Goal: Check status

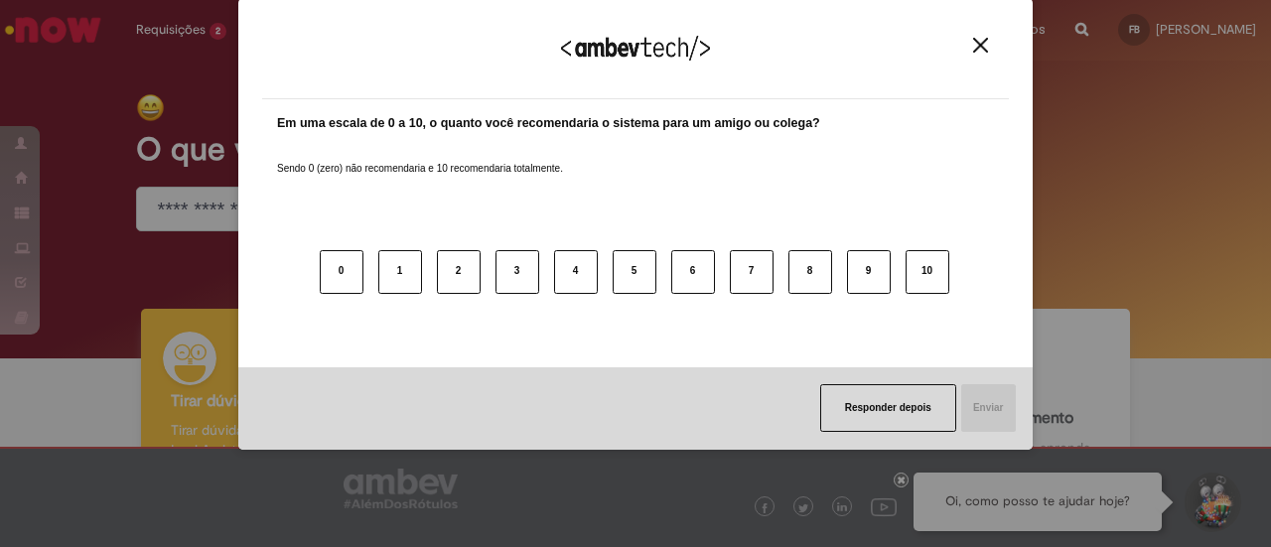
click at [977, 43] on img "Close" at bounding box center [980, 45] width 15 height 15
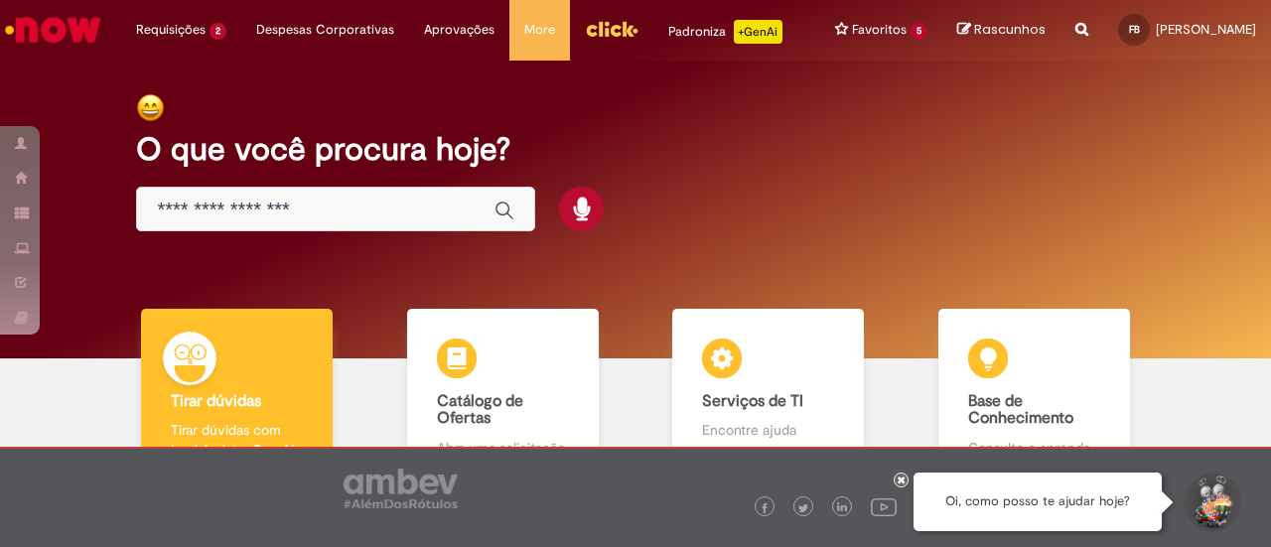
click at [293, 221] on input "Basta digitar aqui" at bounding box center [316, 210] width 318 height 23
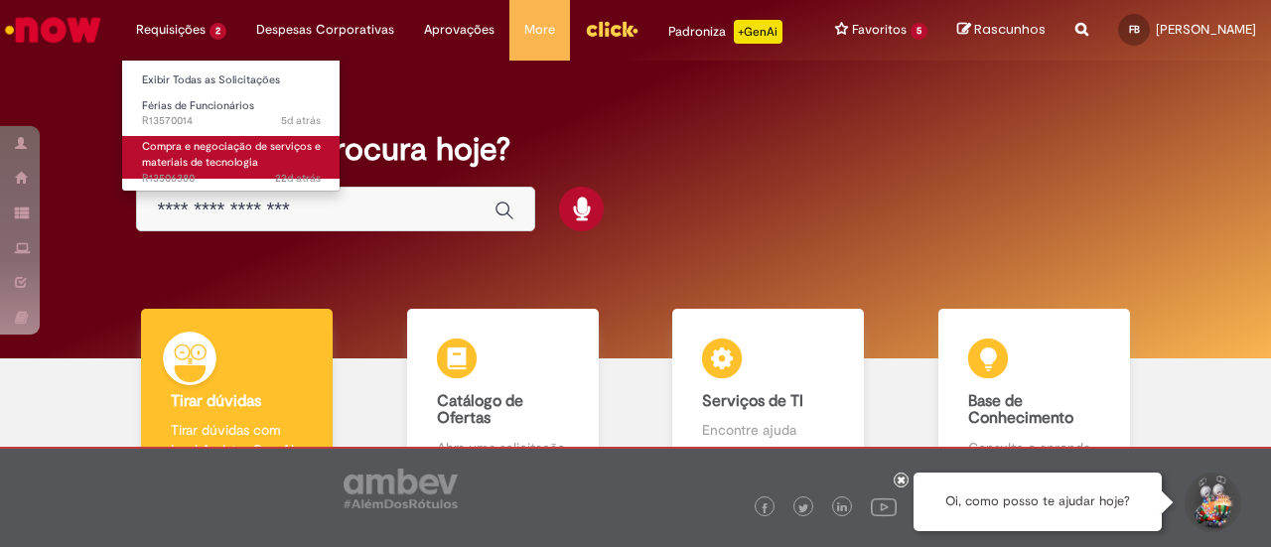
click at [187, 156] on span "Compra e negociação de serviços e materiais de tecnologia" at bounding box center [231, 154] width 179 height 31
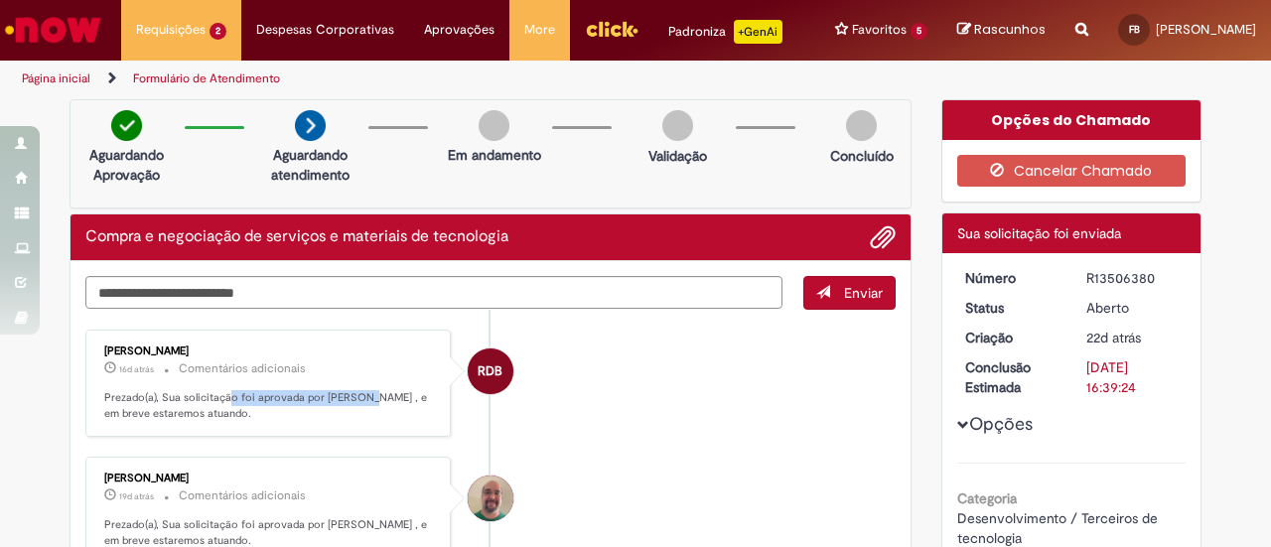
drag, startPoint x: 220, startPoint y: 413, endPoint x: 361, endPoint y: 418, distance: 140.1
click at [361, 418] on p "Prezado(a), Sua solicitação foi aprovada por [PERSON_NAME] , e em breve estarem…" at bounding box center [269, 405] width 331 height 31
click at [620, 438] on li "RDB [PERSON_NAME] 16d atrás 16 dias atrás Comentários adicionais Prezado(a), Su…" at bounding box center [490, 384] width 810 height 108
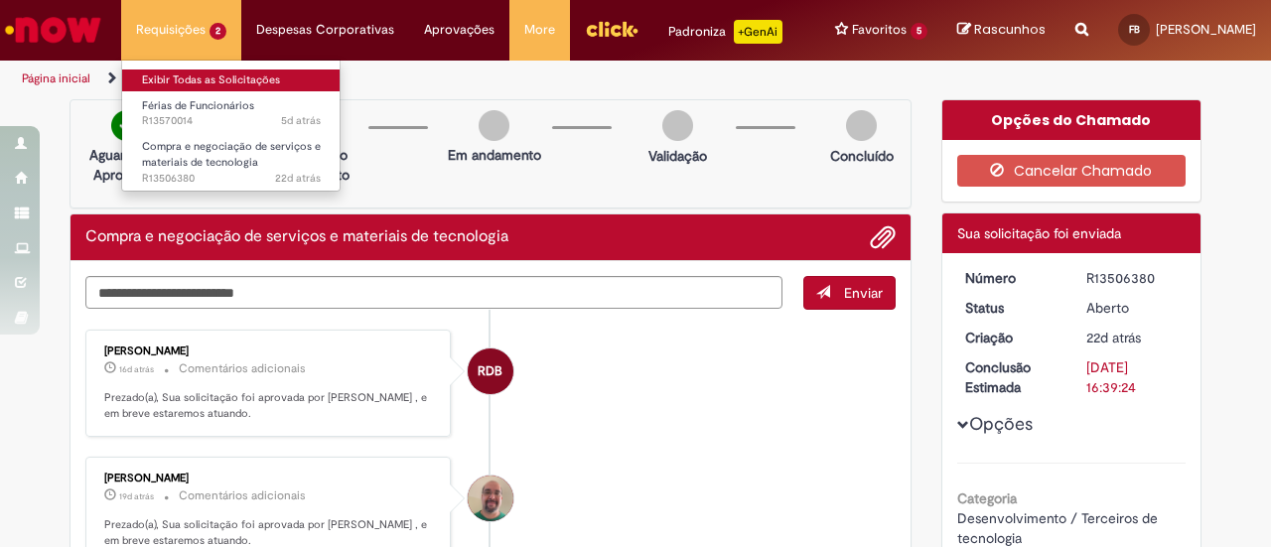
click at [185, 82] on link "Exibir Todas as Solicitações" at bounding box center [231, 81] width 218 height 22
